Goal: Contribute content: Add original content to the website for others to see

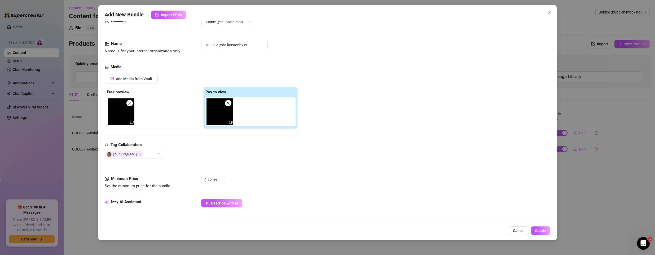
scroll to position [132, 0]
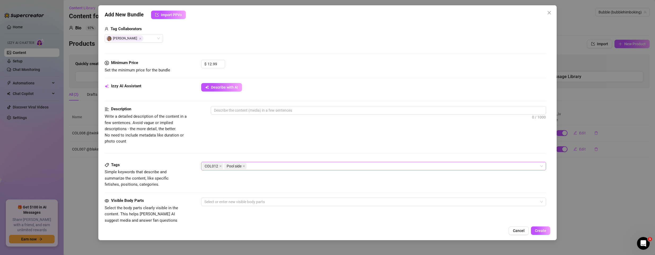
click at [274, 166] on div "COL012 Pool side" at bounding box center [370, 166] width 337 height 7
click at [283, 166] on div "COL012 Pool side" at bounding box center [370, 166] width 337 height 7
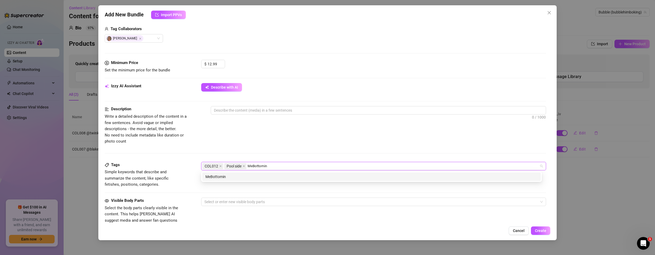
type input "MeBottoming"
click at [267, 178] on div "MeBottoming" at bounding box center [371, 177] width 332 height 6
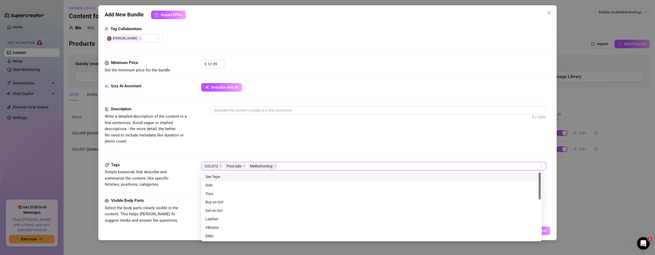
click at [310, 131] on div "Description Write a detailed description of the content in a few sentences. Avo…" at bounding box center [325, 125] width 441 height 38
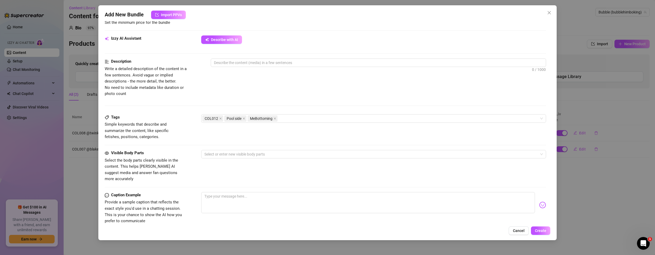
scroll to position [250, 0]
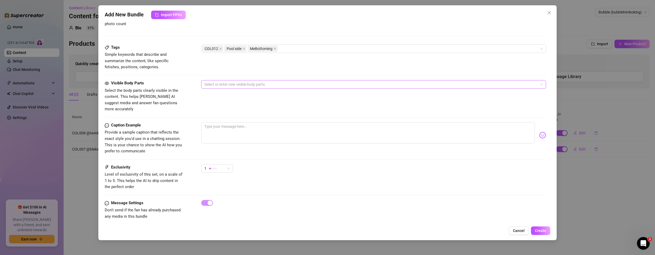
click at [241, 87] on div at bounding box center [370, 84] width 337 height 7
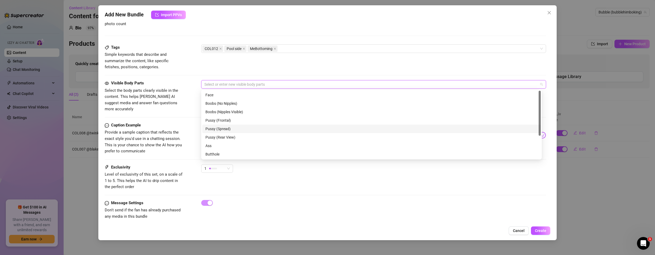
scroll to position [34, 0]
click at [223, 109] on div "Ass" at bounding box center [371, 112] width 332 height 6
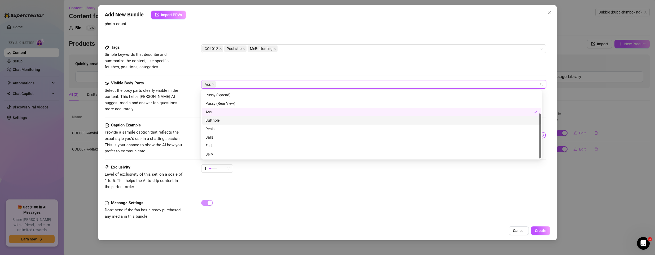
click at [211, 122] on div "Butthole" at bounding box center [371, 121] width 332 height 6
click at [216, 127] on div "Penis" at bounding box center [371, 129] width 332 height 6
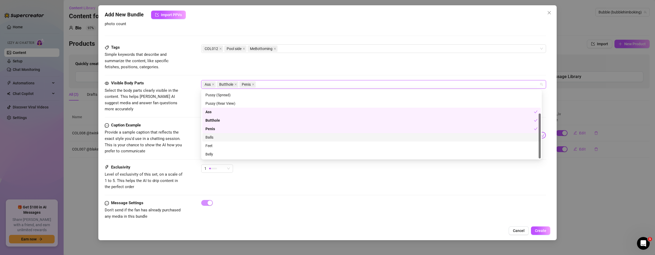
click at [213, 136] on div "Balls" at bounding box center [371, 138] width 332 height 6
click at [187, 138] on div "Caption Example Provide a sample caption that reflects the exact style you'd us…" at bounding box center [325, 138] width 441 height 32
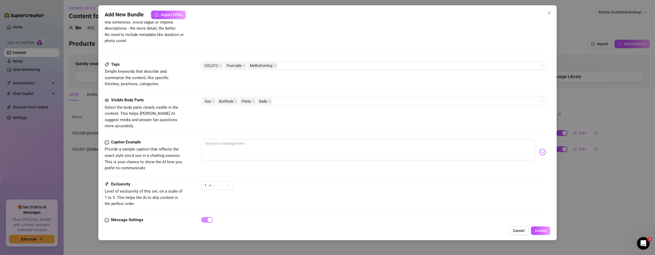
scroll to position [224, 0]
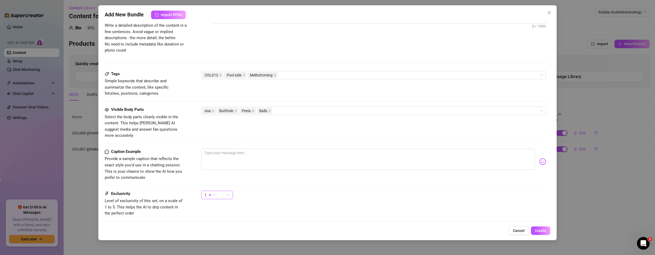
click at [219, 191] on div "1" at bounding box center [214, 195] width 21 height 8
click at [214, 216] on span "3" at bounding box center [222, 217] width 34 height 6
click at [338, 191] on div "3 3" at bounding box center [373, 197] width 345 height 13
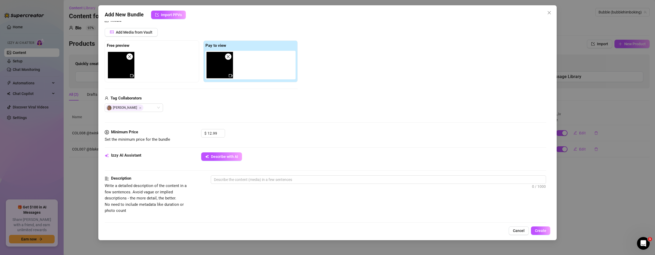
scroll to position [91, 0]
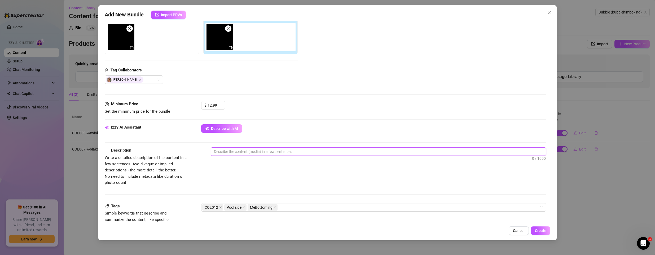
click at [264, 149] on textarea at bounding box center [378, 152] width 335 height 8
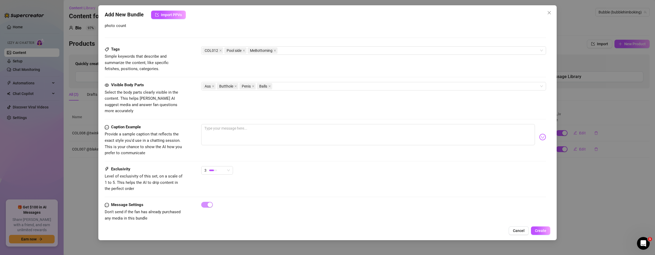
scroll to position [250, 0]
click at [238, 125] on textarea at bounding box center [368, 132] width 334 height 21
paste textarea "Poolside heat, sun on skin, bodies everywhere—come see where we took it next."
type textarea "Poolside heat, sun on skin, bodies everywhere—come see where we took it next."
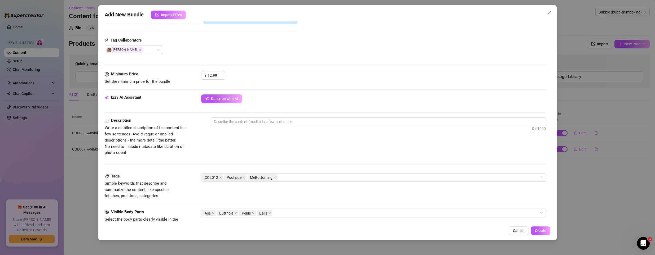
scroll to position [65, 0]
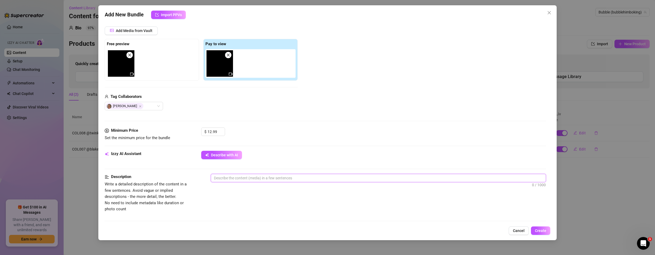
click at [252, 178] on textarea at bounding box center [378, 178] width 335 height 8
paste textarea "'The sun was hitting just right, that lazy golden heat that makes every touch f…"
type textarea "'The sun was hitting just right, that lazy golden heat that makes every touch f…"
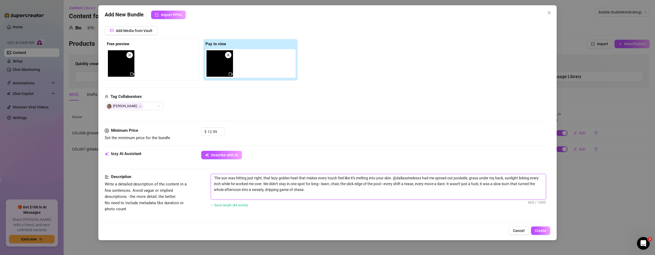
scroll to position [0, 0]
type textarea "'The sun was hitting just right, that lazy golden heat that makes every touch f…"
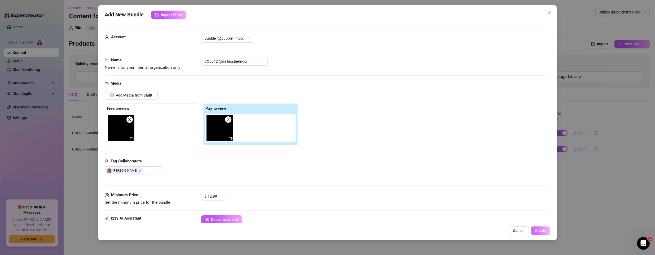
type textarea "'The sun was hitting just right, that lazy golden heat that makes every touch f…"
click at [544, 230] on span "Create" at bounding box center [540, 231] width 11 height 4
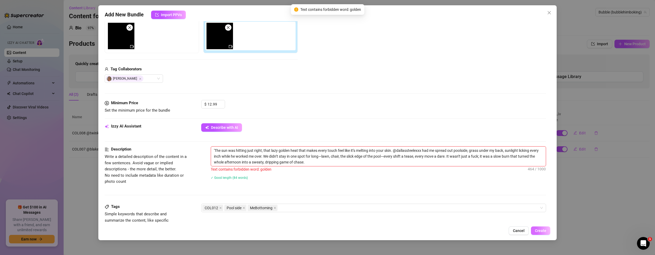
scroll to position [126, 0]
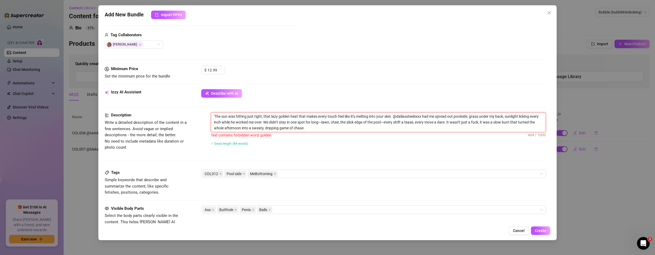
drag, startPoint x: 278, startPoint y: 116, endPoint x: 290, endPoint y: 116, distance: 11.4
click at [290, 116] on textarea "'The sun was hitting just right, that lazy golden heat that makes every touch f…" at bounding box center [378, 123] width 335 height 20
type textarea "'The sun was hitting just right, that lazy h heat that makes every touch feel l…"
type textarea "'The sun was hitting just right, that lazy he heat that makes every touch feel …"
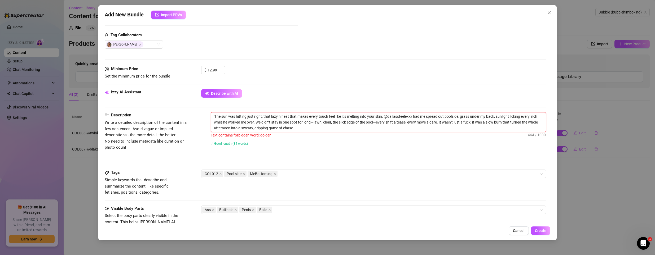
type textarea "'The sun was hitting just right, that lazy he heat that makes every touch feel …"
type textarea "'The sun was hitting just right, that lazy hea heat that makes every touch feel…"
type textarea "'The sun was hitting just right, that lazy heat heat that makes every touch fee…"
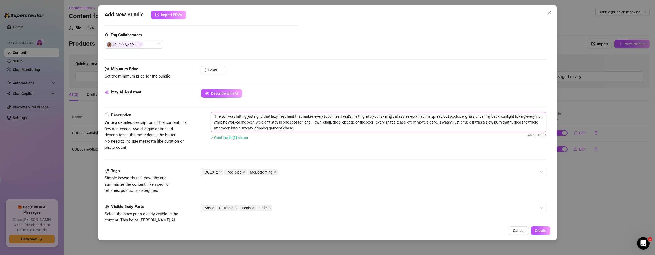
type textarea "'The sun was hitting just right, that lazy heatheat that makes every touch feel…"
type textarea "'The sun was hitting just right, that lazy heateat that makes every touch feel …"
type textarea "'The sun was hitting just right, that lazy heatat that makes every touch feel l…"
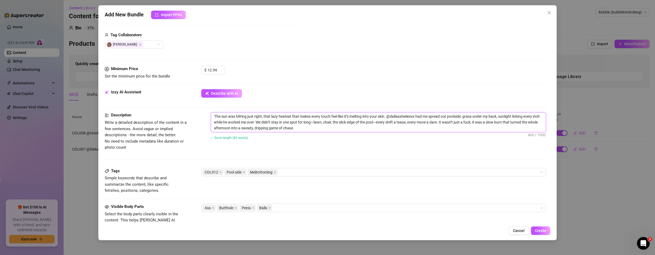
type textarea "'The sun was hitting just right, that lazy heatat that makes every touch feel l…"
type textarea "'The sun was hitting just right, that lazy heatt that makes every touch feel li…"
type textarea "'The sun was hitting just right, that lazy heat that makes every touch feel lik…"
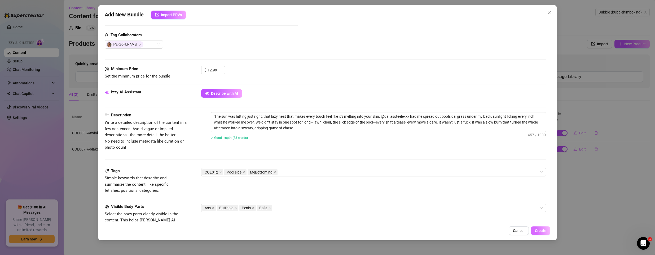
click at [540, 234] on button "Create" at bounding box center [540, 231] width 19 height 8
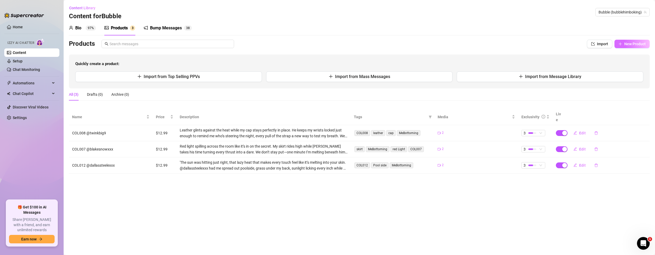
click at [636, 43] on span "New Product" at bounding box center [634, 44] width 21 height 4
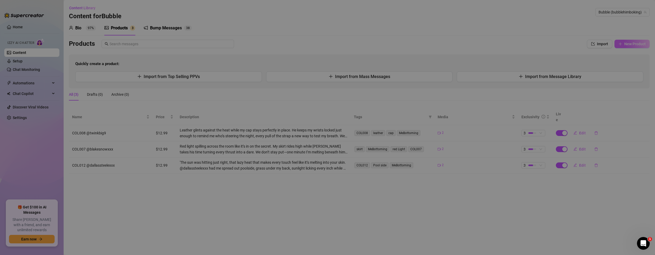
type textarea "Type your message here..."
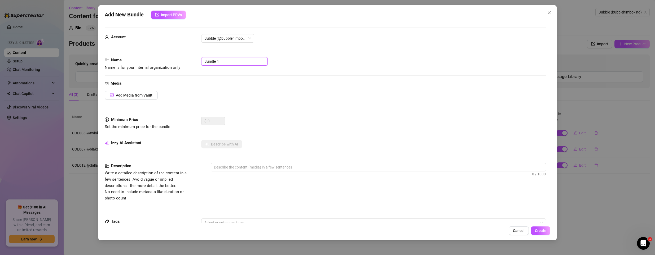
drag, startPoint x: 229, startPoint y: 60, endPoint x: 14, endPoint y: 42, distance: 215.6
click at [3, 47] on div "Add New Bundle Import PPVs Account Bubble (@bubblehimboking) Name Name is for y…" at bounding box center [327, 127] width 655 height 255
click at [230, 59] on input "COL014" at bounding box center [234, 61] width 66 height 8
click at [225, 61] on input "COL015" at bounding box center [234, 61] width 66 height 8
paste input "@Ricomarlonz"
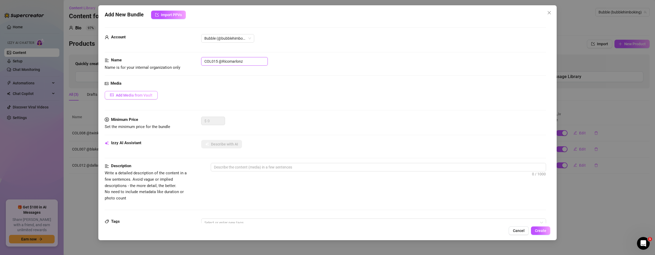
type input "COL015 @Ricomarlonz"
click at [147, 96] on span "Add Media from Vault" at bounding box center [134, 95] width 37 height 4
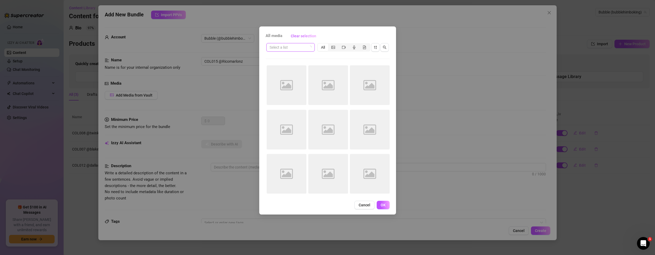
drag, startPoint x: 292, startPoint y: 47, endPoint x: 296, endPoint y: 47, distance: 3.4
click at [292, 47] on input "search" at bounding box center [287, 47] width 37 height 8
click at [310, 40] on button "Clear selection" at bounding box center [303, 36] width 34 height 8
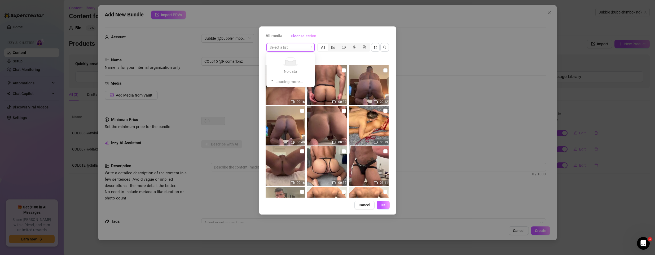
click at [304, 46] on input "search" at bounding box center [287, 47] width 37 height 8
click at [283, 81] on div "PPV 2025" at bounding box center [290, 84] width 40 height 6
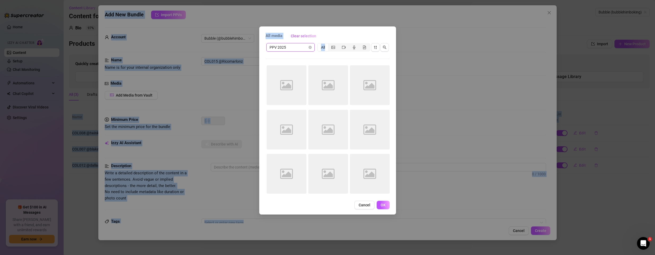
drag, startPoint x: 117, startPoint y: 245, endPoint x: 7, endPoint y: 272, distance: 113.9
click at [7, 255] on html "Home Izzy AI Chatter Content Setup Chat Monitoring Automations All Message Flow…" at bounding box center [327, 127] width 655 height 255
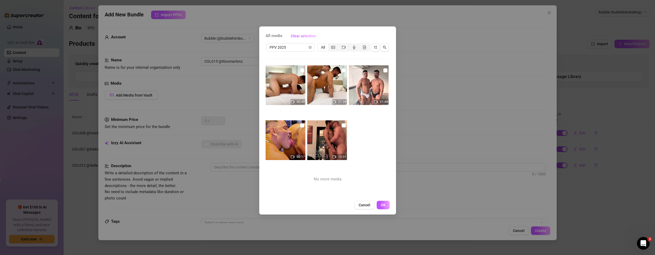
click at [364, 163] on div "00:49 21:26 21:49 00:17 10:31 No more media" at bounding box center [327, 131] width 124 height 132
click at [300, 123] on input "checkbox" at bounding box center [302, 125] width 4 height 4
checkbox input "true"
click at [384, 205] on span "OK" at bounding box center [382, 205] width 5 height 4
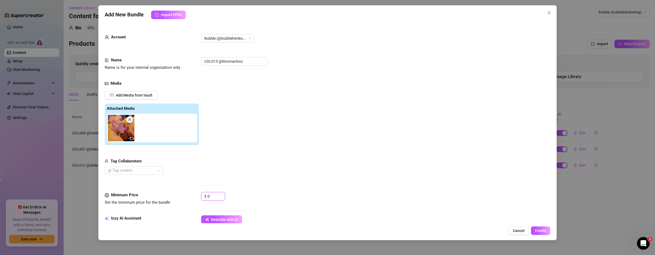
drag, startPoint x: 212, startPoint y: 196, endPoint x: 171, endPoint y: 190, distance: 41.1
click at [171, 190] on form "Account Bubble (@bubblehimboking) Name Name is for your internal organization o…" at bounding box center [325, 254] width 441 height 453
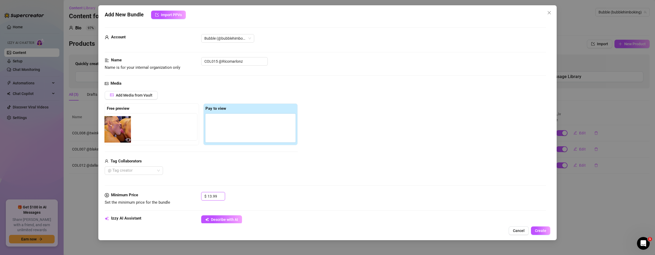
drag, startPoint x: 224, startPoint y: 126, endPoint x: 120, endPoint y: 126, distance: 104.1
click at [120, 126] on div "Free preview Pay to view" at bounding box center [201, 125] width 193 height 42
drag, startPoint x: 209, startPoint y: 128, endPoint x: 120, endPoint y: 129, distance: 88.5
click at [120, 130] on div "Free preview Pay to view" at bounding box center [201, 125] width 193 height 42
drag, startPoint x: 215, startPoint y: 125, endPoint x: 118, endPoint y: 126, distance: 97.2
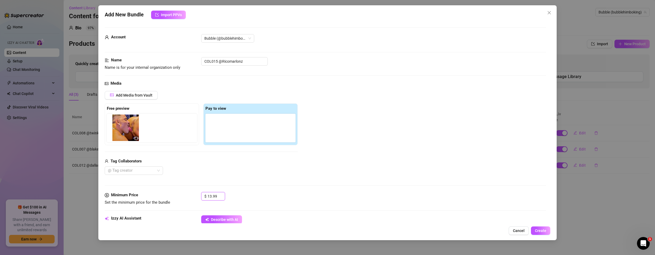
click at [118, 126] on div "Free preview Pay to view" at bounding box center [201, 125] width 193 height 42
type input "13.99"
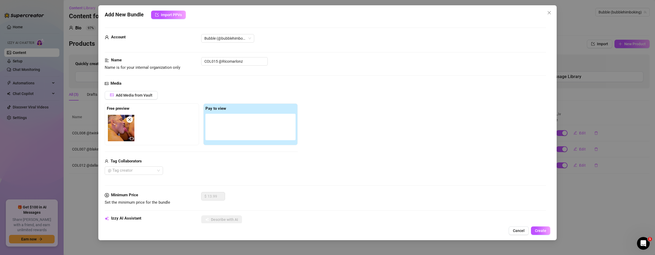
drag, startPoint x: 132, startPoint y: 86, endPoint x: 134, endPoint y: 91, distance: 5.2
click at [133, 86] on div "Media" at bounding box center [325, 84] width 441 height 6
click at [135, 95] on span "Add Media from Vault" at bounding box center [134, 95] width 37 height 4
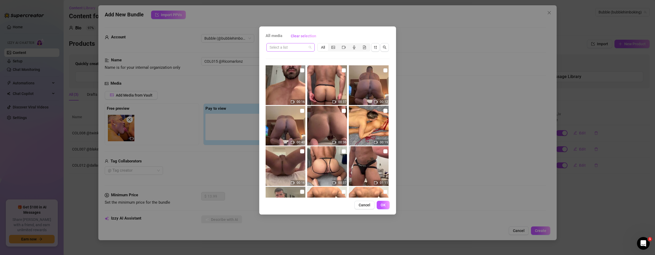
click at [293, 48] on input "search" at bounding box center [287, 47] width 37 height 8
click at [282, 81] on div "PPV 2025" at bounding box center [290, 84] width 40 height 6
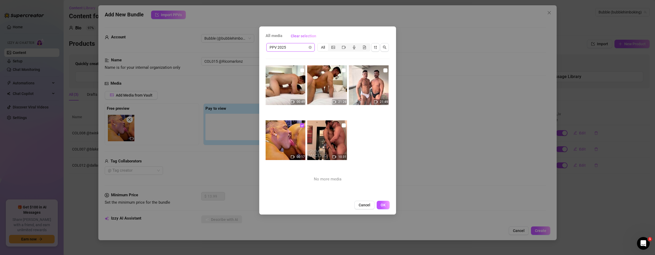
click at [374, 87] on img at bounding box center [369, 85] width 40 height 40
checkbox input "true"
click at [382, 206] on span "OK" at bounding box center [382, 205] width 5 height 4
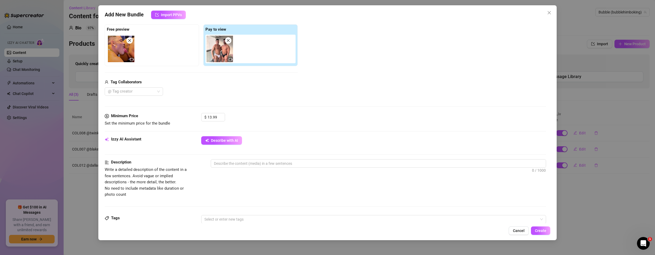
scroll to position [79, 0]
click at [148, 92] on div at bounding box center [131, 91] width 51 height 7
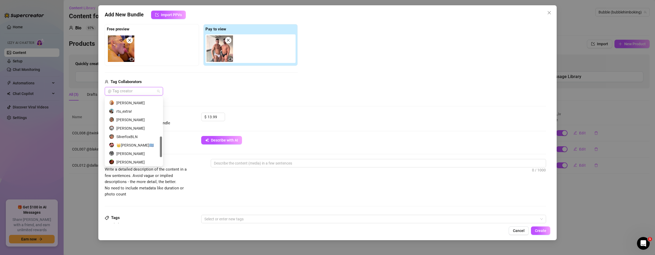
scroll to position [100, 0]
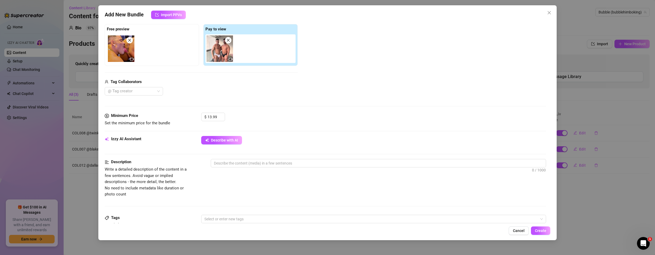
click at [136, 87] on div "Tag Collaborators @ Tag creator" at bounding box center [201, 87] width 193 height 17
click at [137, 92] on div at bounding box center [131, 91] width 51 height 7
type input "ric"
click at [137, 100] on div "RicomarlonOficiall" at bounding box center [134, 102] width 50 height 6
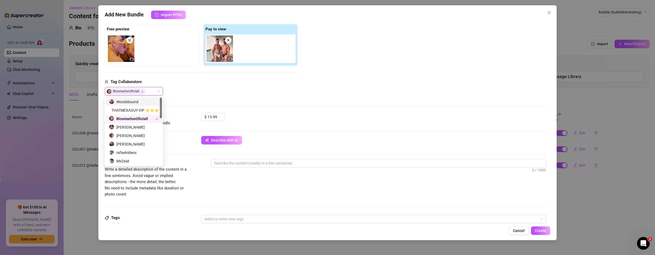
click at [342, 99] on div "Media Add Media from Vault Free preview Pay to view Tag Collaborators Ricomarlo…" at bounding box center [325, 57] width 441 height 112
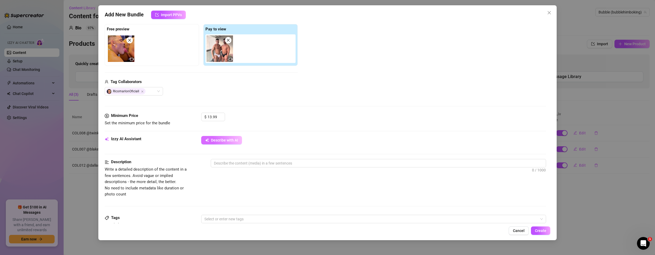
click at [227, 143] on button "Describe with AI" at bounding box center [221, 140] width 41 height 8
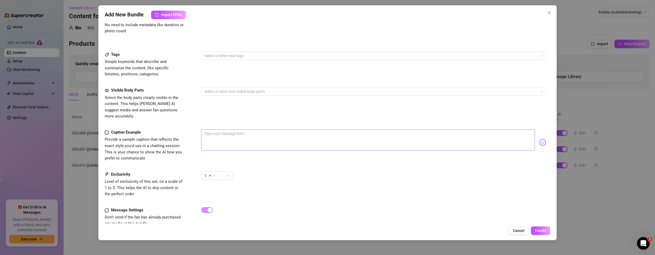
scroll to position [250, 0]
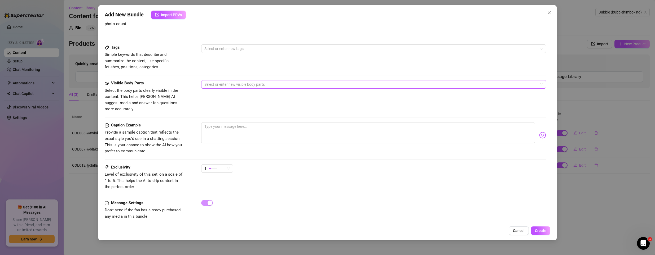
click at [223, 87] on div at bounding box center [370, 84] width 337 height 7
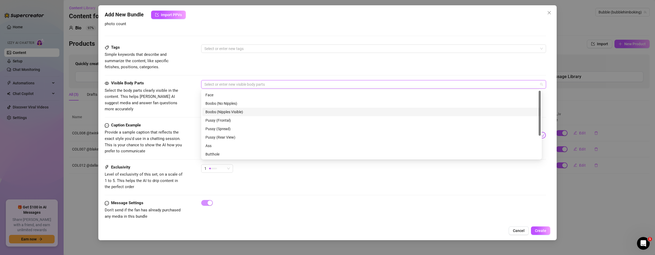
scroll to position [34, 0]
click at [228, 113] on div "Ass" at bounding box center [371, 112] width 332 height 6
click at [220, 122] on div "Butthole" at bounding box center [371, 121] width 332 height 6
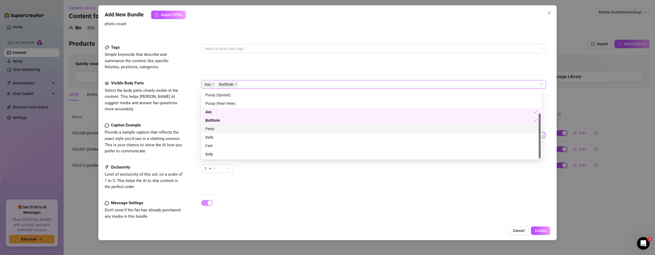
click at [217, 128] on div "Penis" at bounding box center [371, 129] width 332 height 6
click at [209, 137] on div "Balls" at bounding box center [371, 138] width 332 height 6
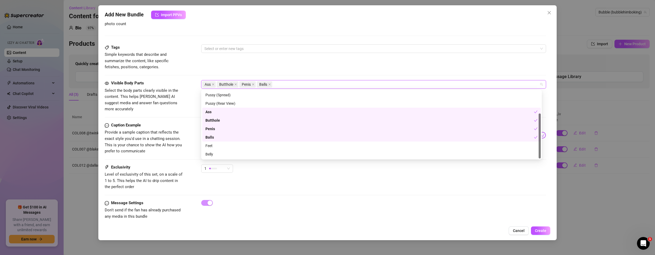
click at [168, 136] on span "Provide a sample caption that reflects the exact style you'd use in a chatting …" at bounding box center [144, 142] width 79 height 25
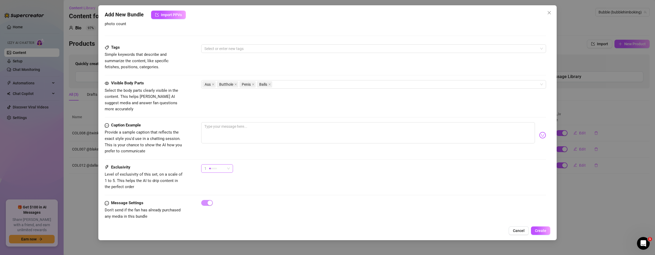
click at [223, 165] on div "1" at bounding box center [214, 169] width 21 height 8
click at [218, 189] on span "3" at bounding box center [222, 190] width 34 height 6
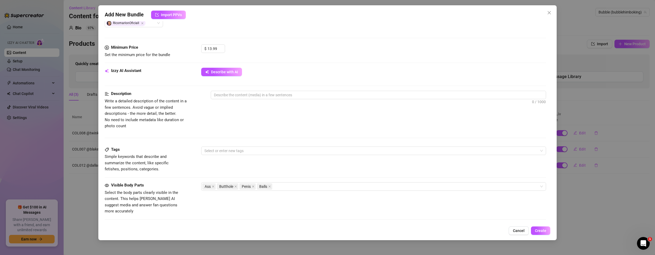
scroll to position [144, 0]
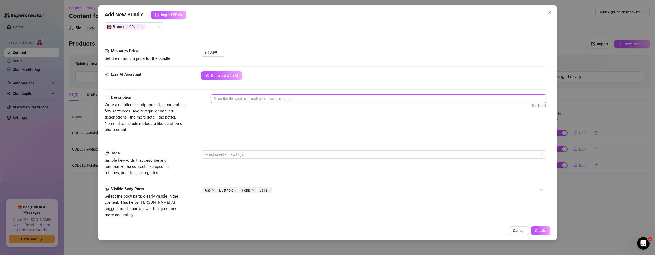
click at [220, 99] on textarea at bounding box center [378, 99] width 335 height 8
click at [213, 154] on div at bounding box center [370, 154] width 337 height 7
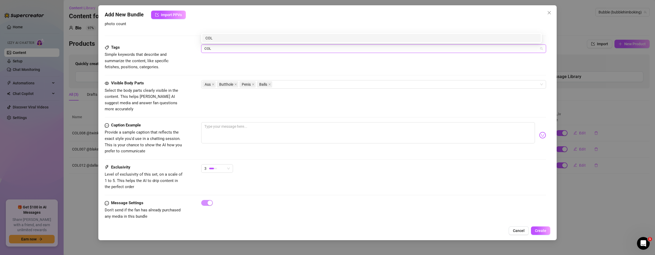
scroll to position [171, 0]
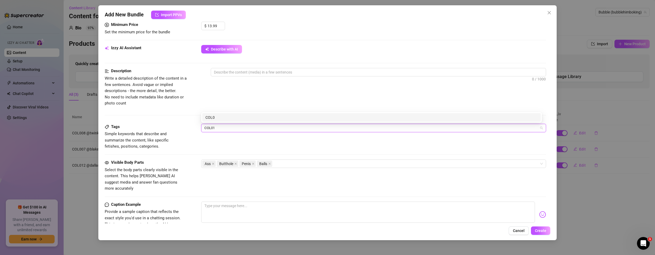
type input "COL015"
click at [272, 117] on div "COL015" at bounding box center [371, 118] width 332 height 6
type input "[DEMOGRAPHIC_DATA]"
click at [255, 120] on div "[DEMOGRAPHIC_DATA]" at bounding box center [371, 118] width 332 height 6
click at [256, 127] on div "COL015 latino" at bounding box center [370, 128] width 337 height 7
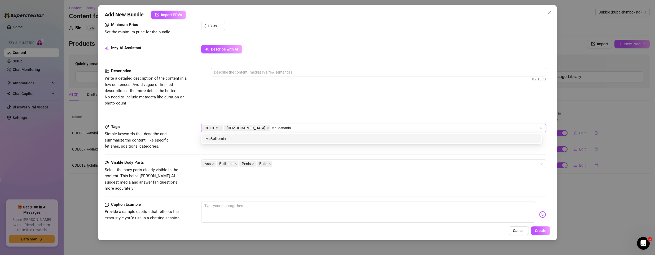
type input "MeBottoming"
click at [245, 138] on div "MeBottoming" at bounding box center [371, 139] width 332 height 6
click at [344, 121] on div "Description Write a detailed description of the content in a few sentences. Avo…" at bounding box center [325, 96] width 441 height 56
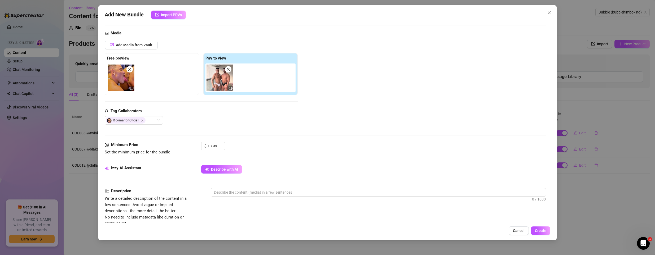
scroll to position [0, 0]
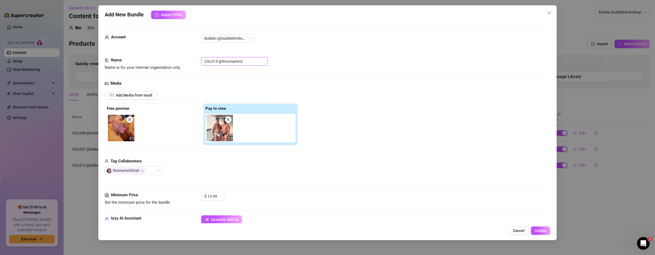
drag, startPoint x: 219, startPoint y: 61, endPoint x: 294, endPoint y: 56, distance: 75.4
click at [294, 56] on form "Account Bubble (@bubblehimboking) Name Name is for your internal organization o…" at bounding box center [325, 254] width 441 height 453
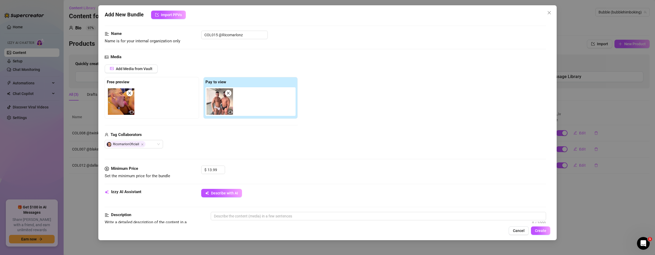
click at [382, 122] on div "Add Media from Vault Free preview Pay to view Tag Collaborators RicomarlonOfici…" at bounding box center [325, 107] width 441 height 84
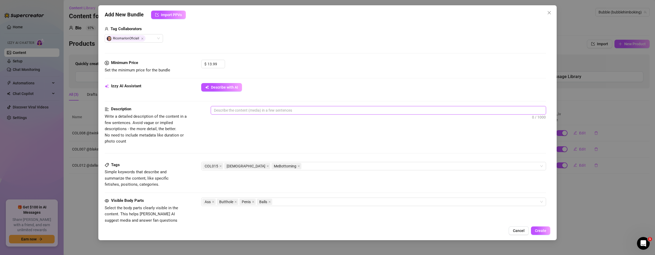
click at [282, 111] on textarea at bounding box center [378, 111] width 335 height 8
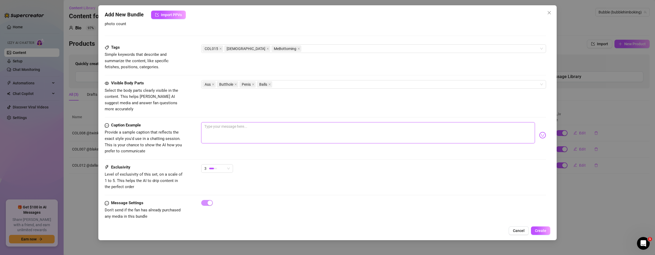
click at [247, 129] on textarea at bounding box center [368, 132] width 334 height 21
paste textarea "We turned that bed into a playground—wanna hear how good it sounds?"
type textarea "We turned that bed into a playground—wanna hear how good it sounds?"
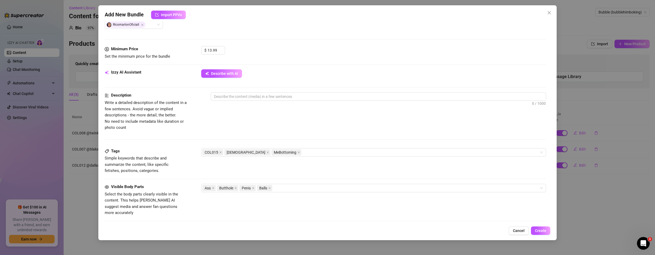
scroll to position [144, 0]
click at [265, 97] on textarea at bounding box center [378, 99] width 335 height 8
paste textarea "'The bed didn’t stand a chance. Me and @Ricomarlonz kept shifting, chasing ever…"
type textarea "'The bed didn’t stand a chance. Me and @Ricomarlonz kept shifting, chasing ever…"
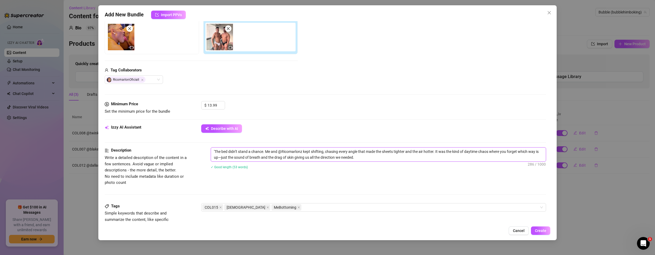
scroll to position [250, 0]
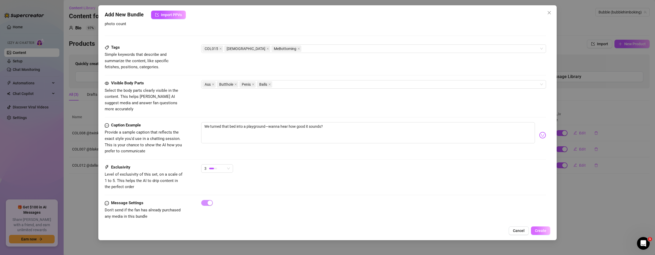
type textarea "'The bed didn’t stand a chance. Me and @Ricomarlonz kept shifting, chasing ever…"
click at [538, 230] on span "Create" at bounding box center [540, 231] width 11 height 4
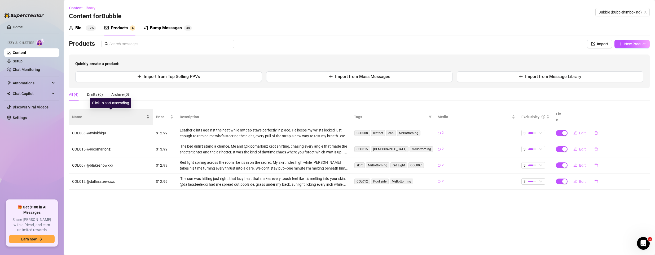
click at [80, 114] on span "Name" at bounding box center [108, 117] width 73 height 6
click at [143, 114] on span "Name" at bounding box center [108, 117] width 73 height 6
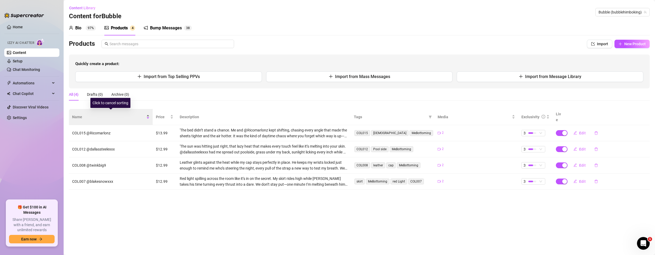
click at [143, 114] on span "Name" at bounding box center [108, 117] width 73 height 6
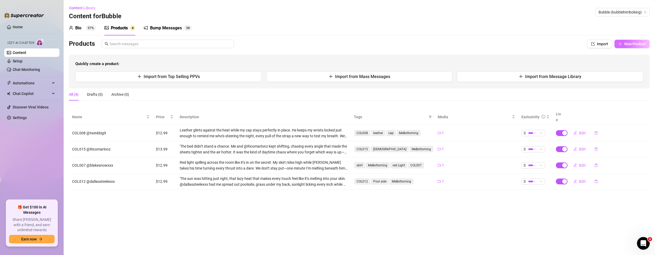
click at [625, 41] on button "New Product" at bounding box center [631, 44] width 35 height 8
type textarea "Type your message here..."
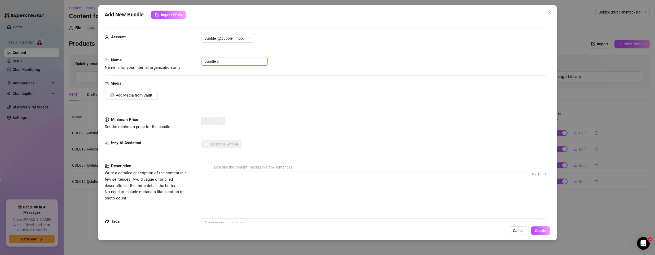
drag, startPoint x: 230, startPoint y: 63, endPoint x: 28, endPoint y: 45, distance: 202.7
click at [36, 47] on div "Add New Bundle Import PPVs Account Bubble (@bubblehimboking) Name Name is for y…" at bounding box center [327, 127] width 655 height 255
paste input "@michaellucas"
type input "COL016 @michaellucas"
click at [247, 103] on div "Media Add Media from Vault" at bounding box center [325, 99] width 441 height 36
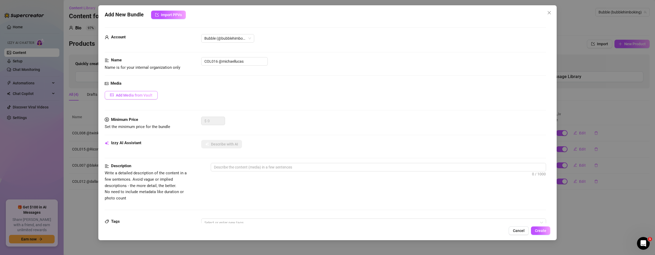
click at [134, 93] on button "Add Media from Vault" at bounding box center [131, 95] width 53 height 8
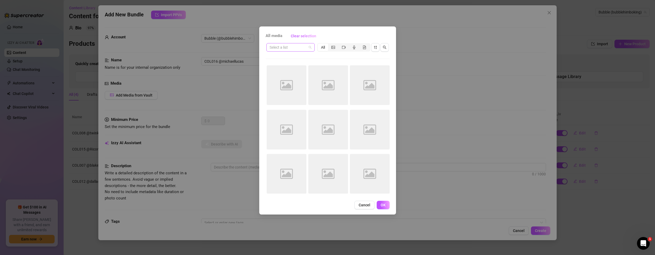
click at [310, 49] on span at bounding box center [290, 47] width 42 height 8
click at [284, 75] on div "PPV 2025" at bounding box center [290, 75] width 40 height 6
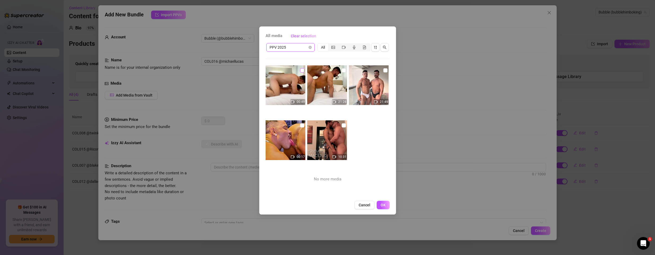
click at [302, 69] on input "checkbox" at bounding box center [302, 70] width 4 height 4
checkbox input "true"
click at [383, 204] on span "OK" at bounding box center [382, 205] width 5 height 4
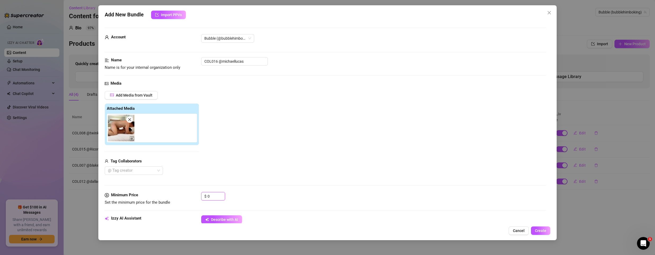
drag, startPoint x: 216, startPoint y: 198, endPoint x: 163, endPoint y: 159, distance: 65.6
click at [142, 177] on form "Account Bubble (@bubblehimboking) Name Name is for your internal organization o…" at bounding box center [325, 254] width 441 height 453
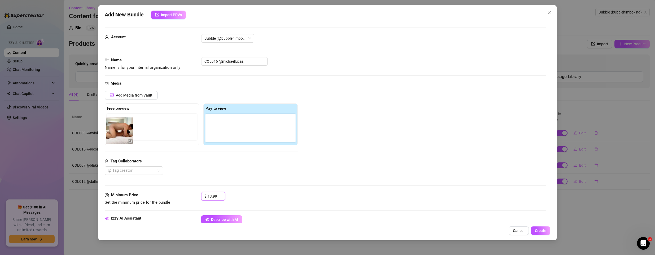
drag, startPoint x: 217, startPoint y: 131, endPoint x: 114, endPoint y: 133, distance: 103.1
click at [114, 133] on div "Free preview Pay to view" at bounding box center [201, 125] width 193 height 42
drag, startPoint x: 218, startPoint y: 137, endPoint x: 119, endPoint y: 140, distance: 98.6
click at [119, 140] on div "Free preview Pay to view" at bounding box center [201, 125] width 193 height 42
drag, startPoint x: 214, startPoint y: 130, endPoint x: 116, endPoint y: 130, distance: 97.8
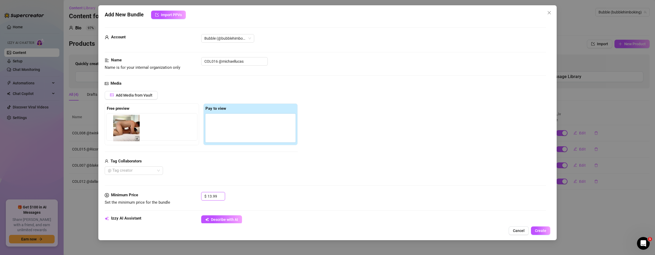
click at [116, 130] on div "Free preview Pay to view" at bounding box center [201, 125] width 193 height 42
drag, startPoint x: 214, startPoint y: 131, endPoint x: 117, endPoint y: 130, distance: 96.7
click at [117, 130] on div "Free preview Pay to view" at bounding box center [201, 125] width 193 height 42
type input "13.99"
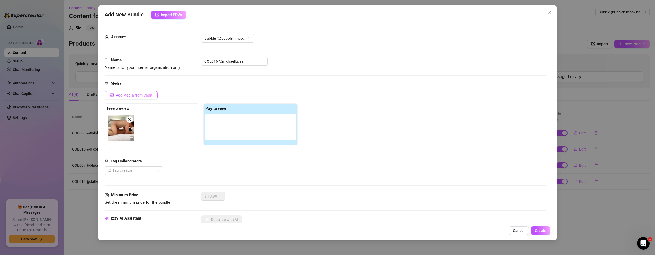
click at [134, 98] on button "Add Media from Vault" at bounding box center [131, 95] width 53 height 8
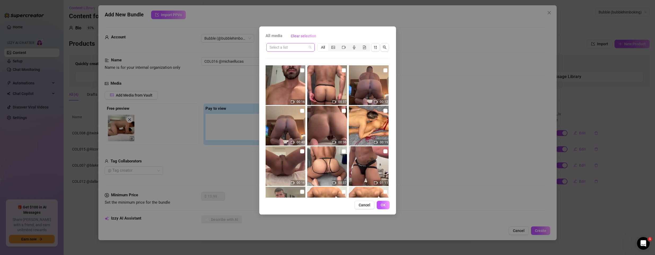
click at [310, 47] on span at bounding box center [290, 47] width 42 height 8
click at [283, 76] on div "PPV 2025" at bounding box center [290, 75] width 40 height 6
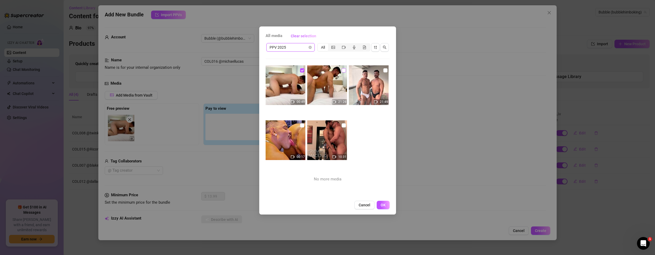
click at [341, 70] on input "checkbox" at bounding box center [343, 70] width 4 height 4
checkbox input "true"
click at [385, 205] on span "OK" at bounding box center [382, 205] width 5 height 4
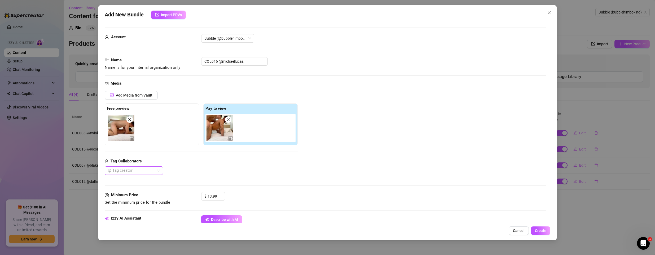
click at [150, 174] on div at bounding box center [131, 170] width 51 height 7
type input "mich"
click at [143, 181] on div "[PERSON_NAME]" at bounding box center [134, 182] width 50 height 6
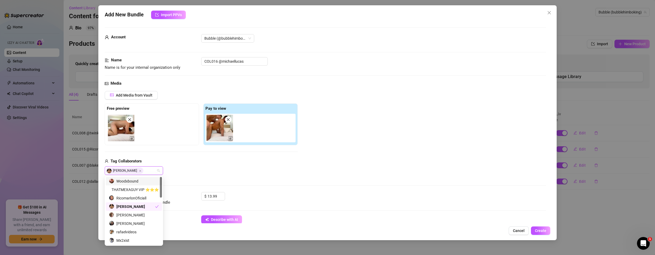
click at [303, 180] on div "Media Add Media from Vault Free preview Pay to view Tag Collaborators [PERSON_N…" at bounding box center [325, 137] width 441 height 112
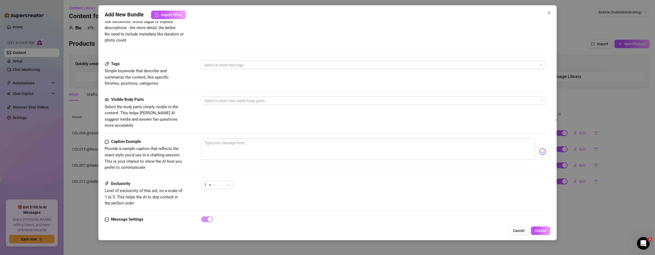
scroll to position [238, 0]
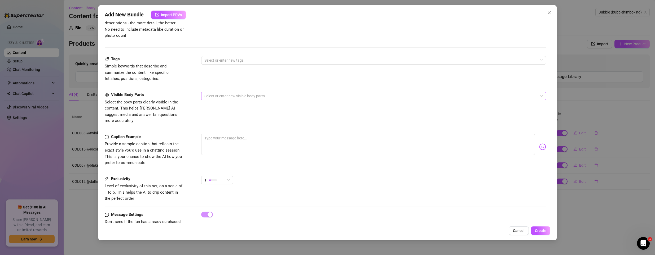
click at [233, 97] on div at bounding box center [370, 95] width 337 height 7
click at [223, 123] on div "Ass" at bounding box center [371, 124] width 332 height 6
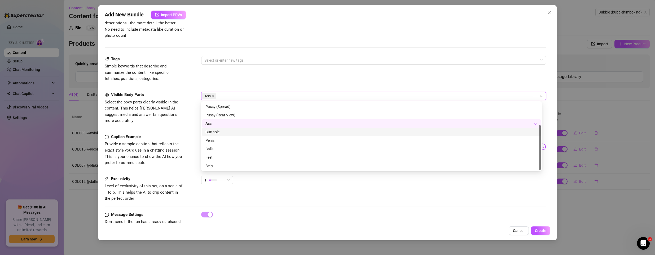
click at [214, 132] on div "Butthole" at bounding box center [371, 132] width 332 height 6
click at [211, 142] on div "Penis" at bounding box center [371, 141] width 332 height 6
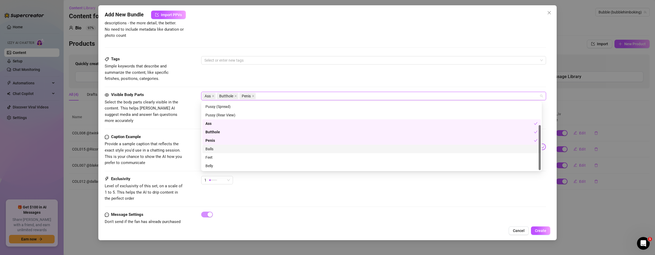
click at [211, 151] on div "Balls" at bounding box center [371, 149] width 332 height 6
click at [153, 120] on div "Visible Body Parts Select the body parts clearly visible in the content. This h…" at bounding box center [325, 113] width 441 height 42
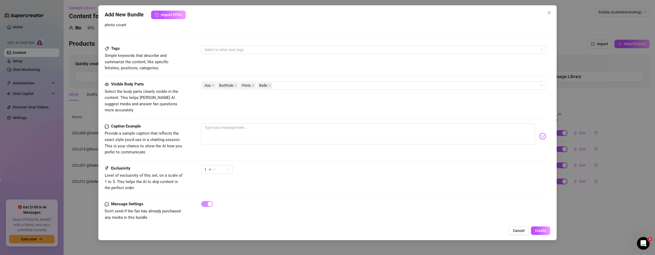
scroll to position [250, 0]
click at [218, 129] on textarea at bounding box center [368, 132] width 334 height 21
paste textarea "We didn’t stay still for a second—want to see how far [PERSON_NAME] pushed me?"
type textarea "We didn’t stay still for a second—want to see how far [PERSON_NAME] pushed me?"
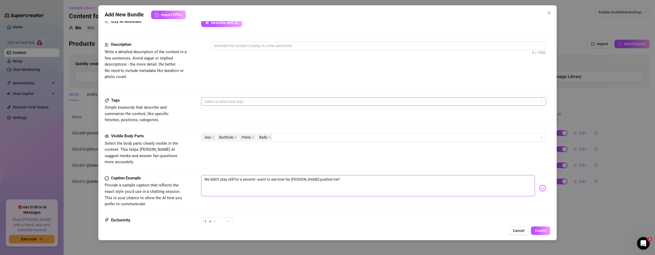
click at [224, 104] on div at bounding box center [370, 101] width 337 height 7
type textarea "We didn’t stay still for a second—want to see how far [PERSON_NAME] pushed me?"
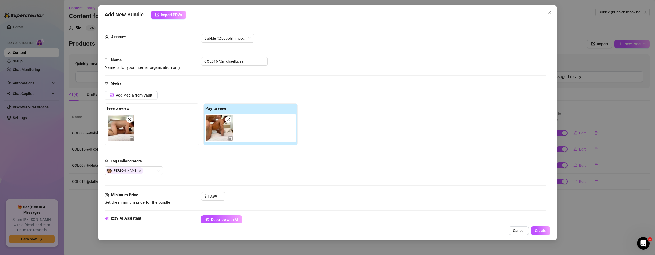
scroll to position [185, 0]
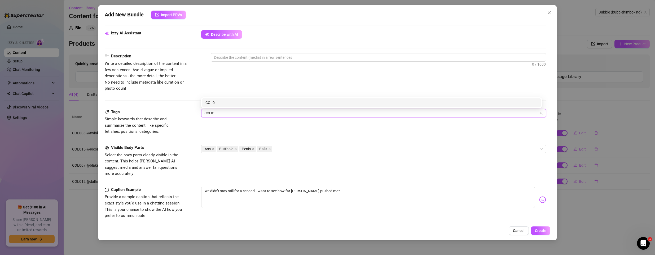
type input "COL016"
click at [276, 103] on div "COL016" at bounding box center [371, 103] width 332 height 6
type input "MeBottoming"
click at [251, 102] on div "MeBottoming" at bounding box center [371, 103] width 332 height 6
click at [201, 127] on div "Tags Simple keywords that describe and summarize the content, like specific fet…" at bounding box center [325, 122] width 441 height 26
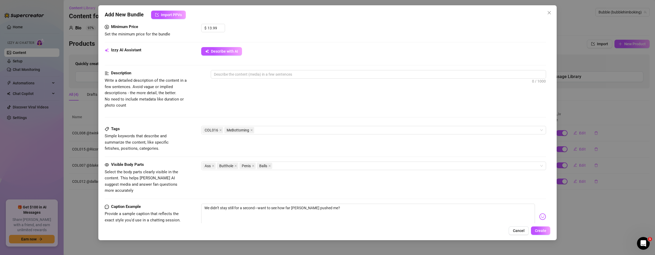
scroll to position [159, 0]
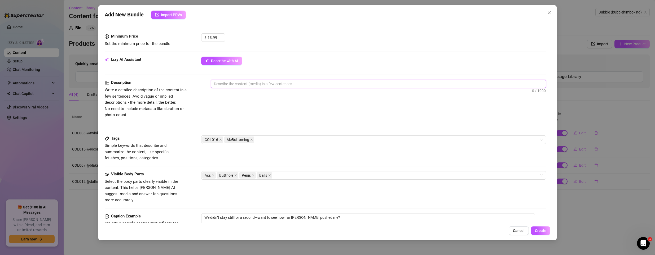
click at [253, 85] on textarea at bounding box center [378, 84] width 335 height 8
paste textarea "'Bed became a playground—every shift of our bodies turned into a new way to get…"
type textarea "'Bed became a playground—every shift of our bodies turned into a new way to get…"
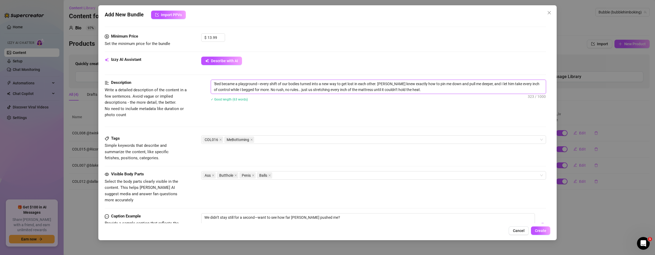
scroll to position [0, 0]
type textarea "'Bed became a playground—every shift of our bodies turned into a new way to get…"
click at [264, 112] on div "Description Write a detailed description of the content in a few sentences. Avo…" at bounding box center [325, 99] width 441 height 38
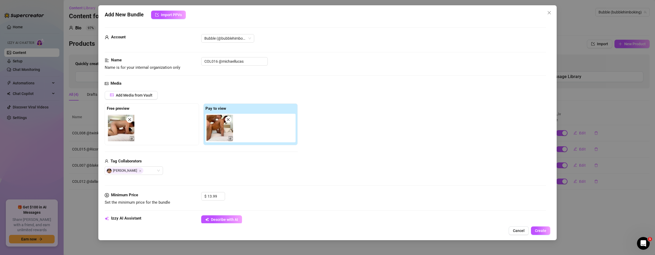
scroll to position [250, 0]
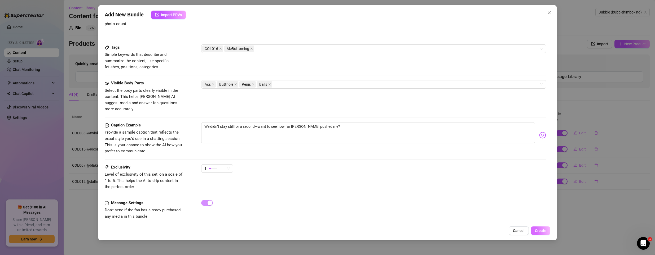
click at [537, 232] on span "Create" at bounding box center [540, 231] width 11 height 4
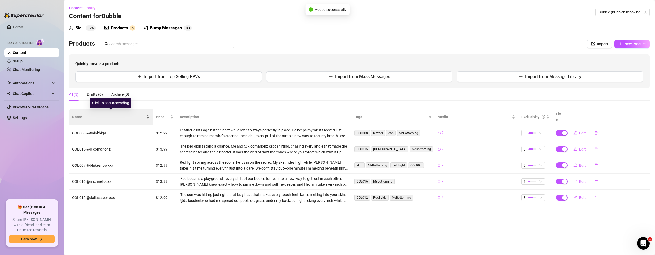
click at [99, 114] on span "Name" at bounding box center [108, 117] width 73 height 6
